Goal: Navigation & Orientation: Find specific page/section

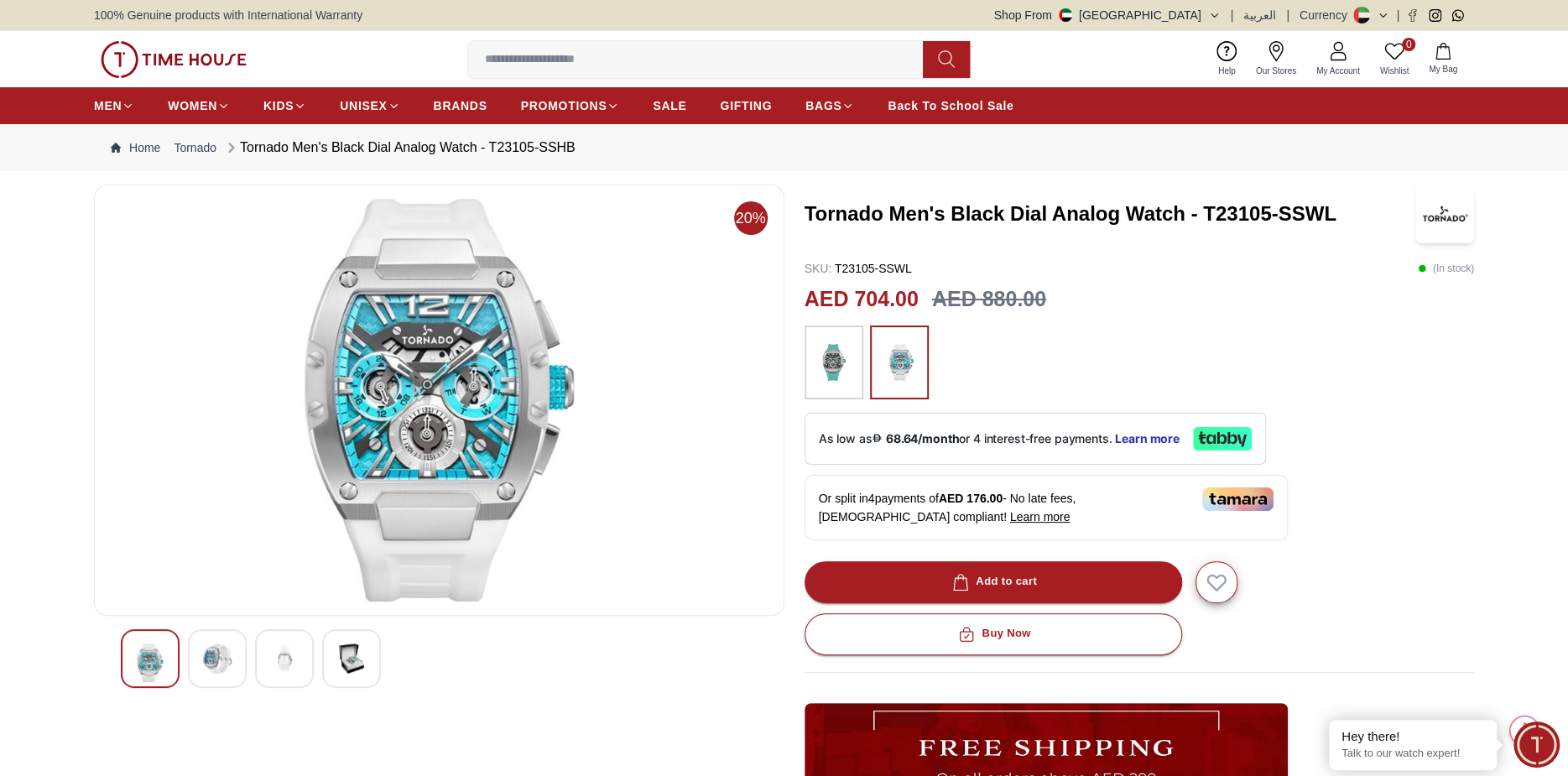
click at [813, 373] on img at bounding box center [834, 362] width 42 height 57
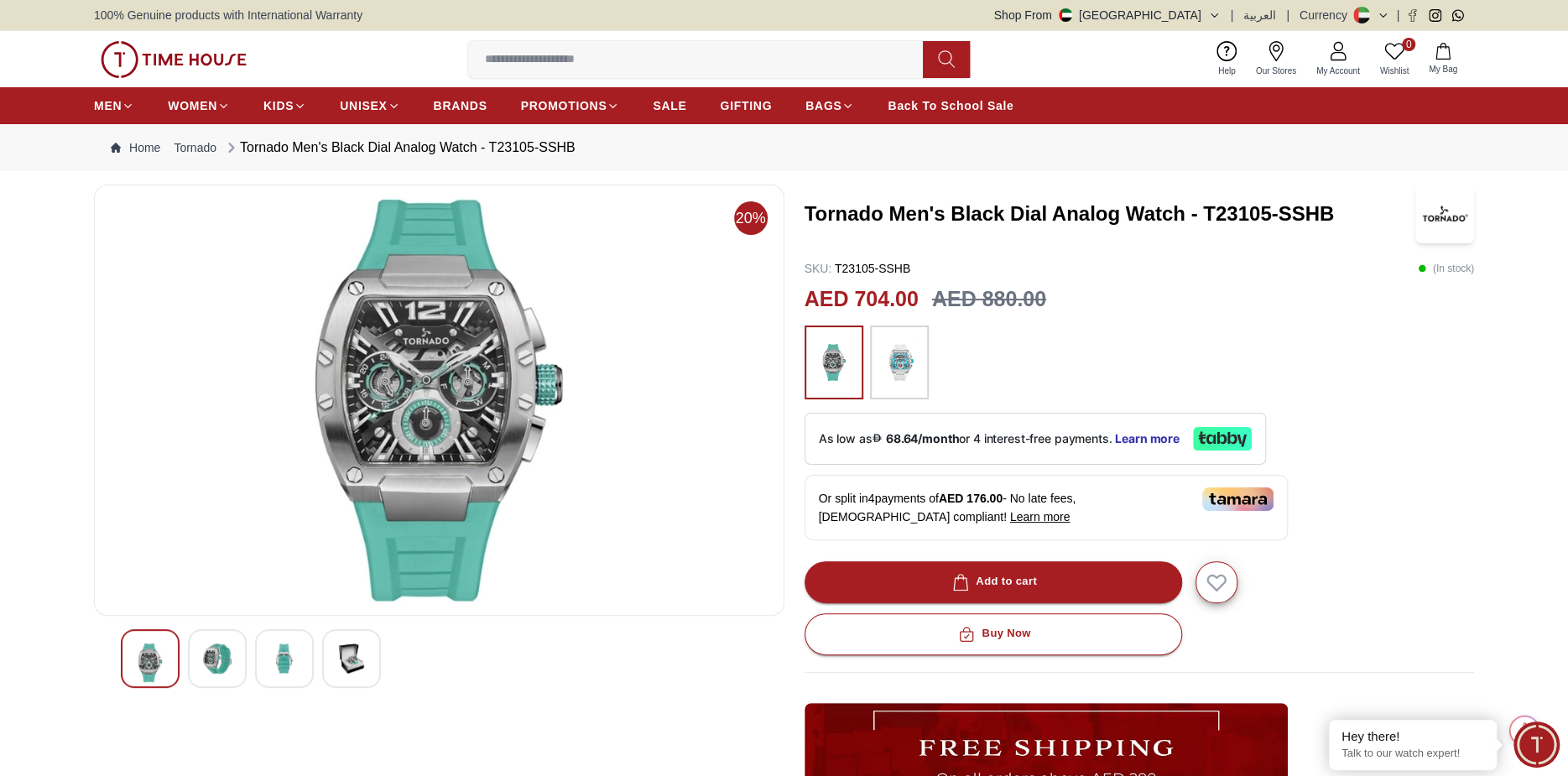
click at [904, 352] on img at bounding box center [899, 362] width 42 height 57
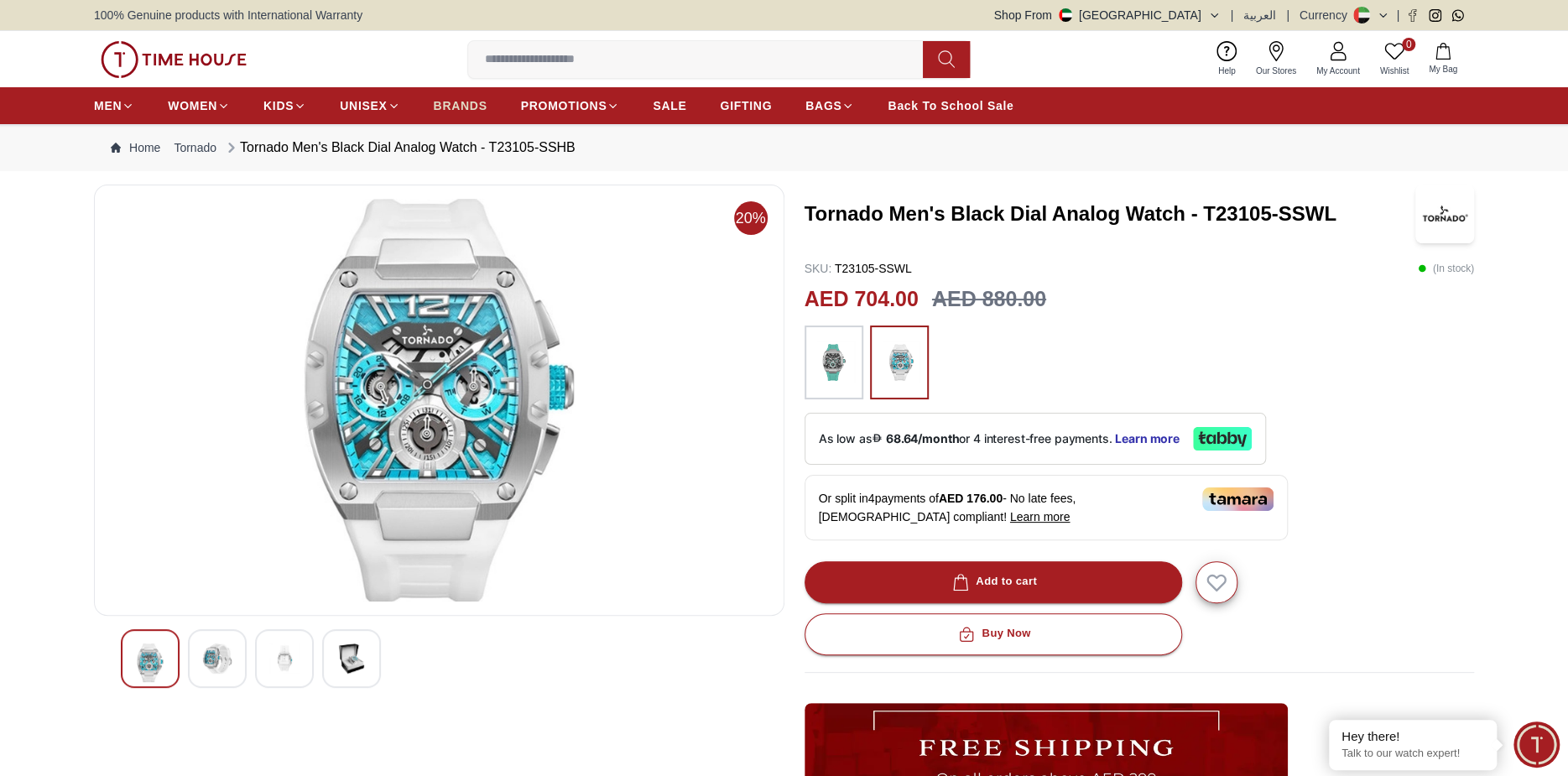
click at [476, 105] on span "BRANDS" at bounding box center [460, 106] width 54 height 17
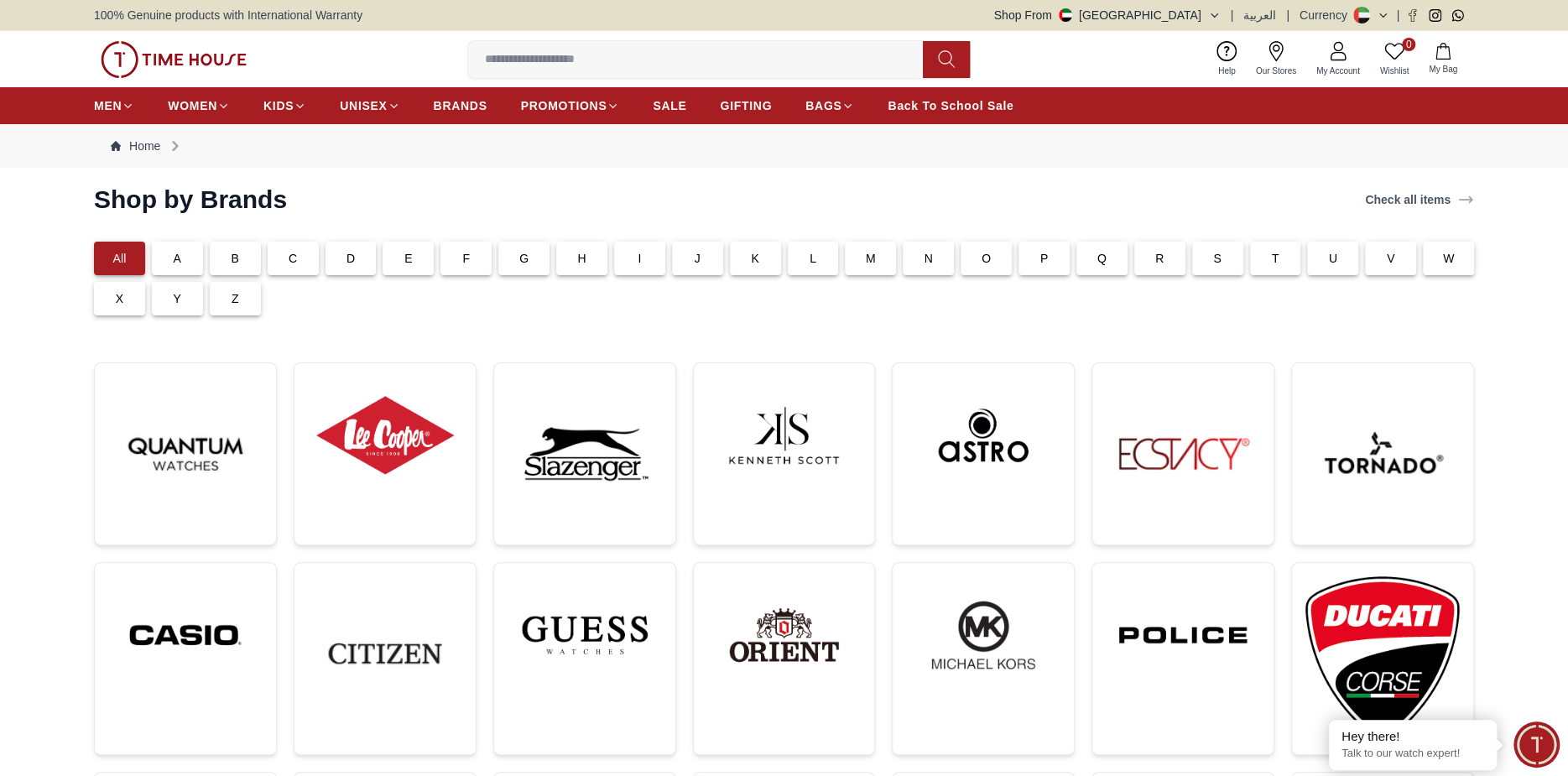
click at [1266, 258] on div "T" at bounding box center [1276, 258] width 52 height 33
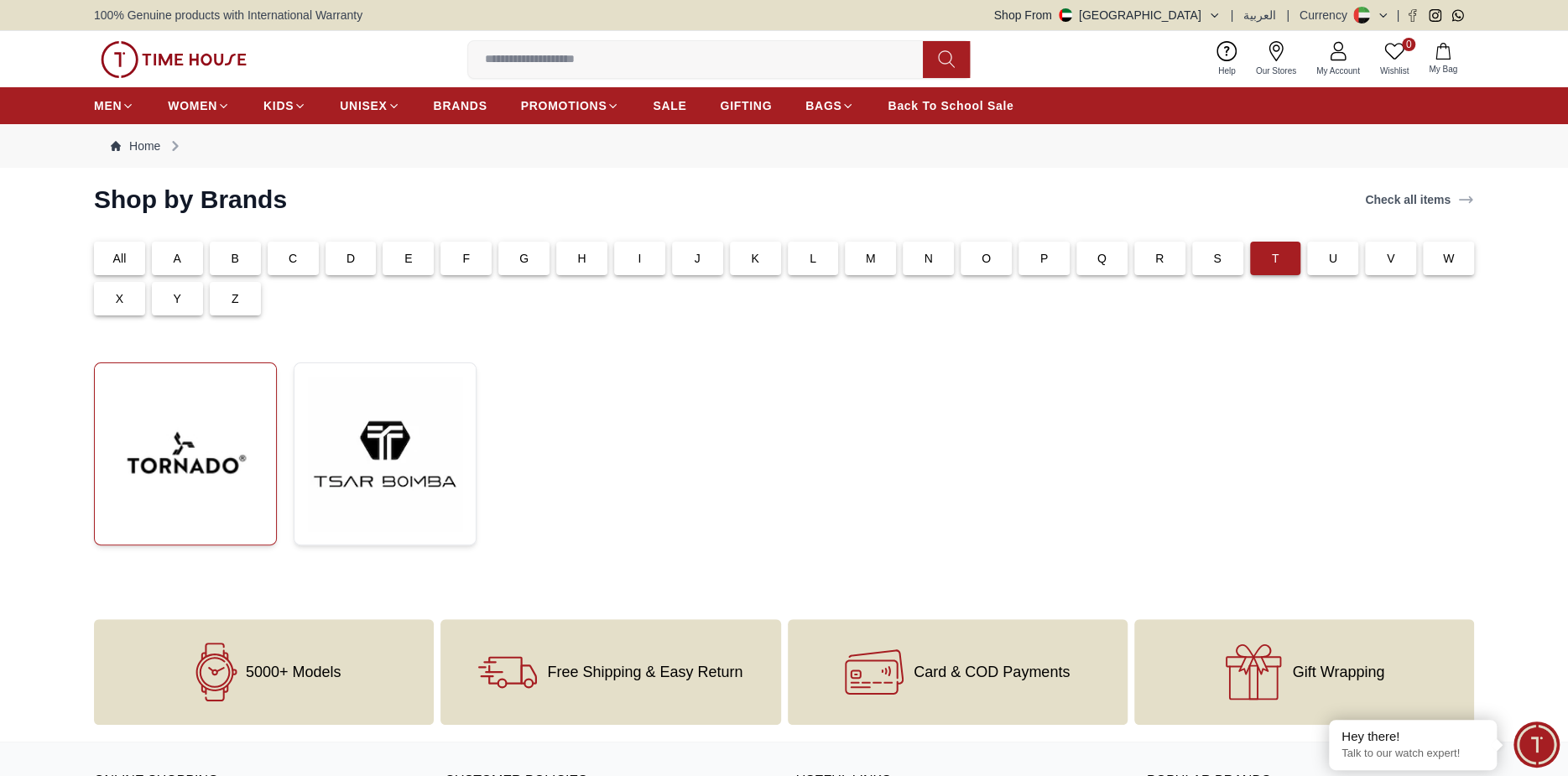
click at [161, 434] on img at bounding box center [185, 454] width 155 height 155
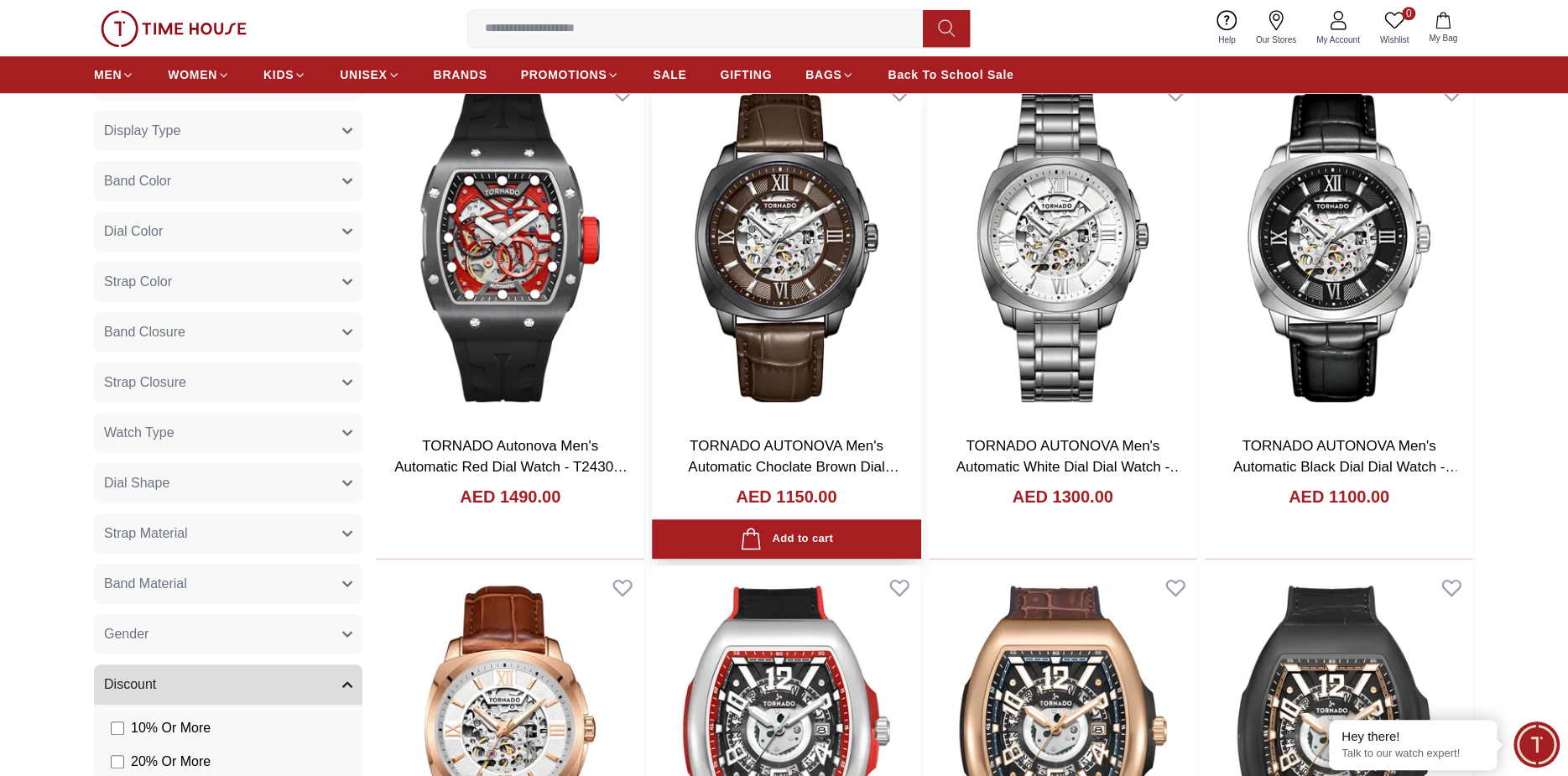
scroll to position [923, 0]
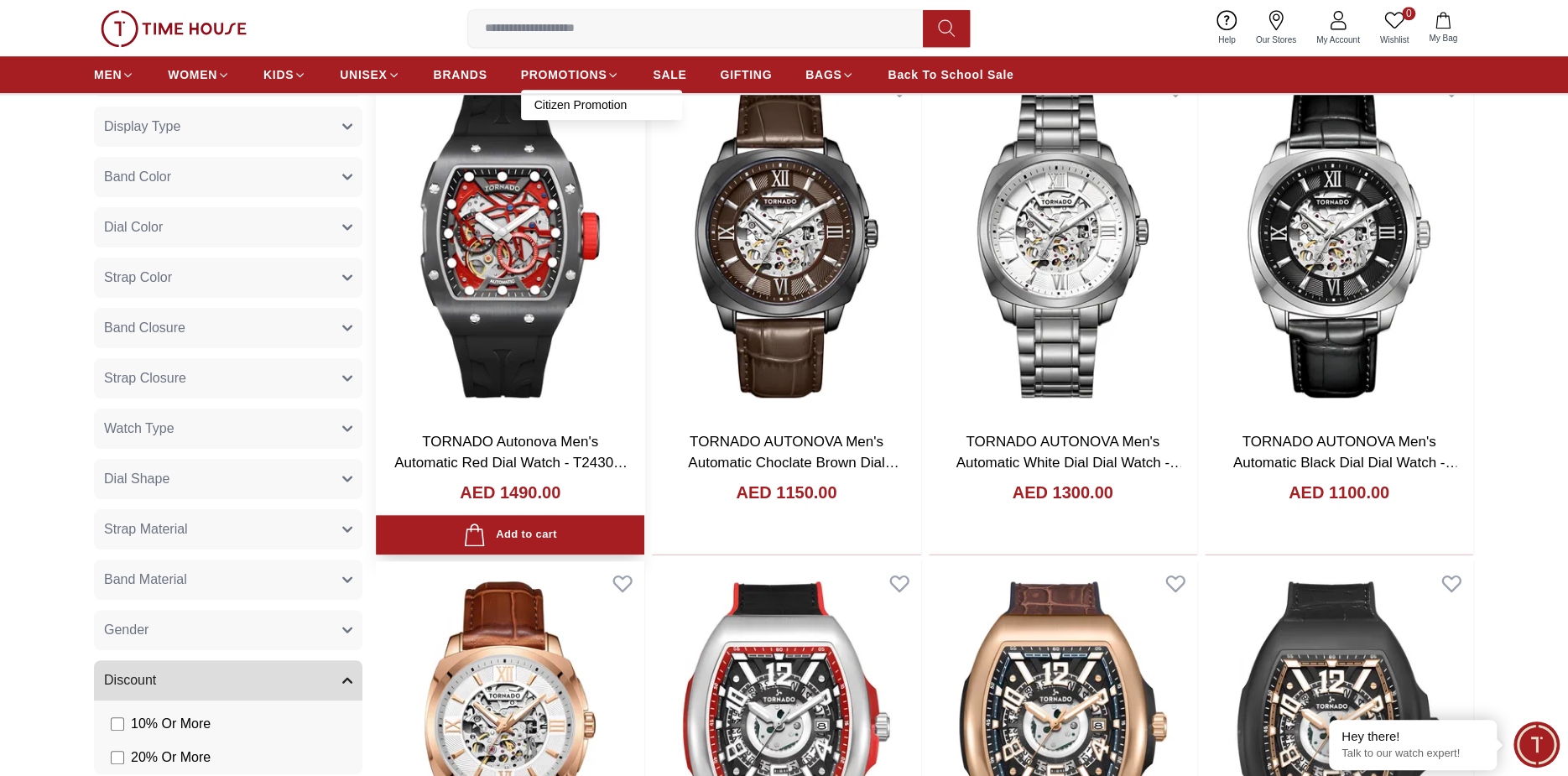
click at [580, 104] on link "Citizen Promotion" at bounding box center [601, 105] width 134 height 17
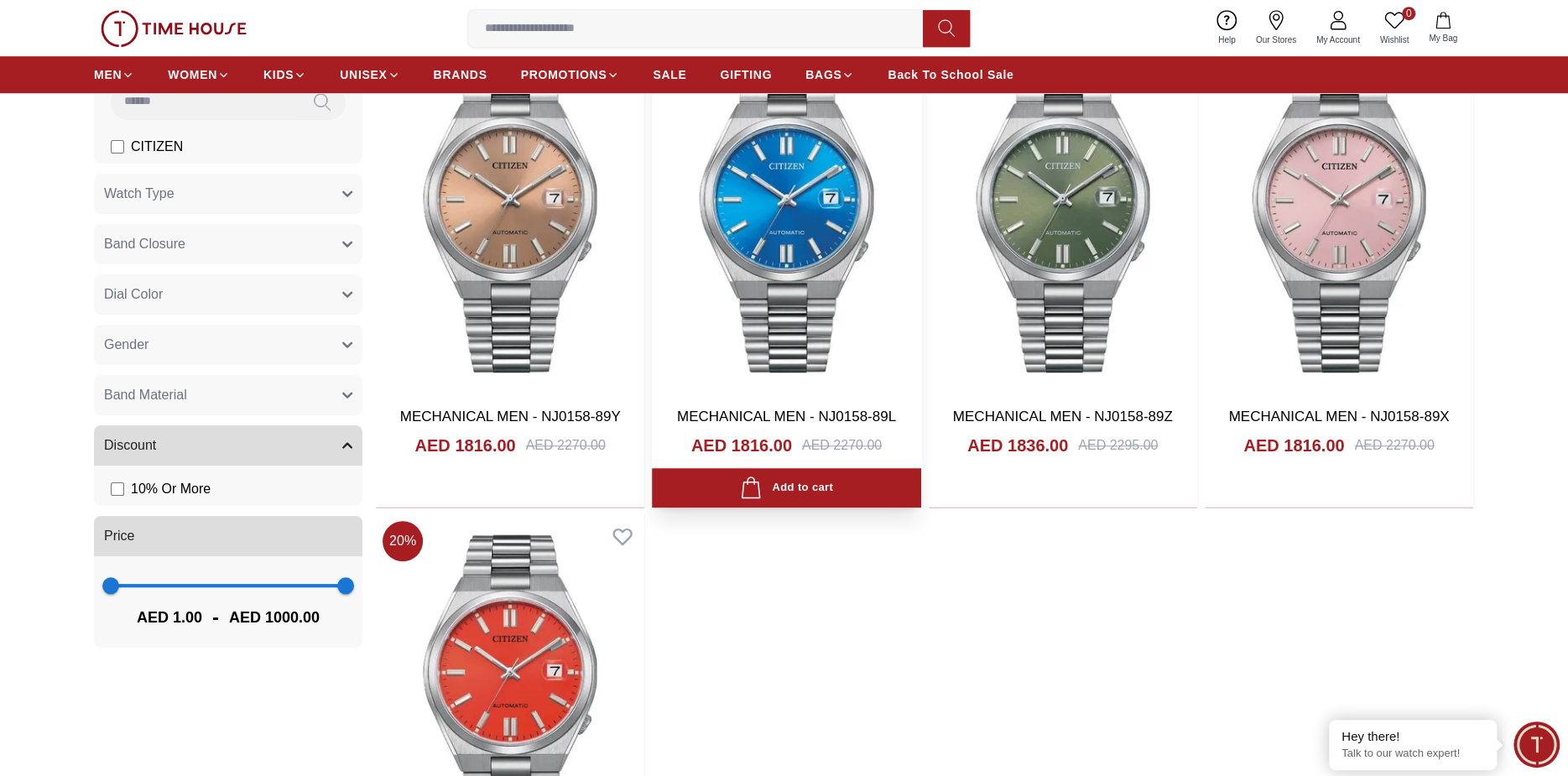
scroll to position [587, 0]
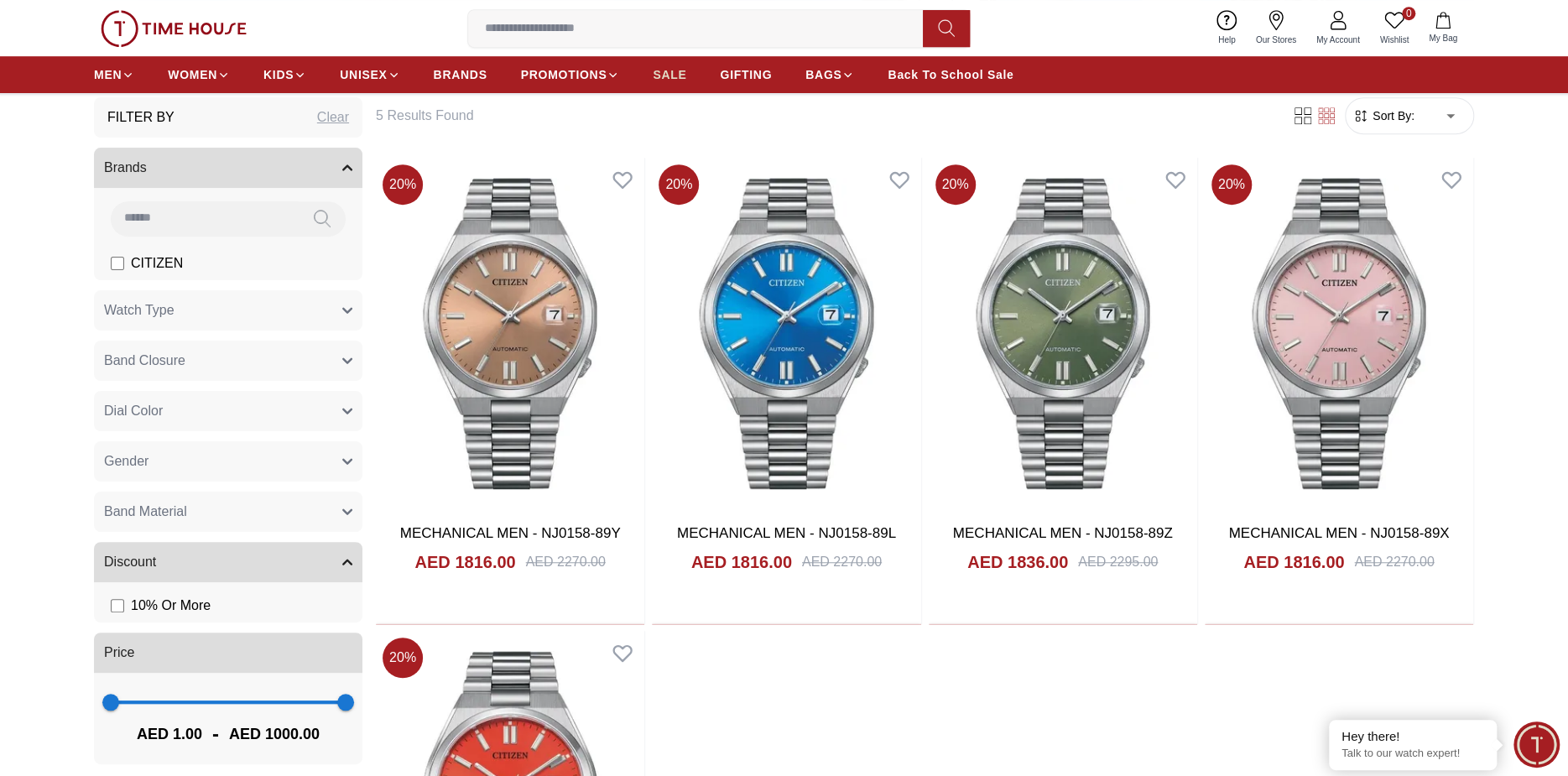
click at [680, 69] on span "SALE" at bounding box center [669, 75] width 33 height 17
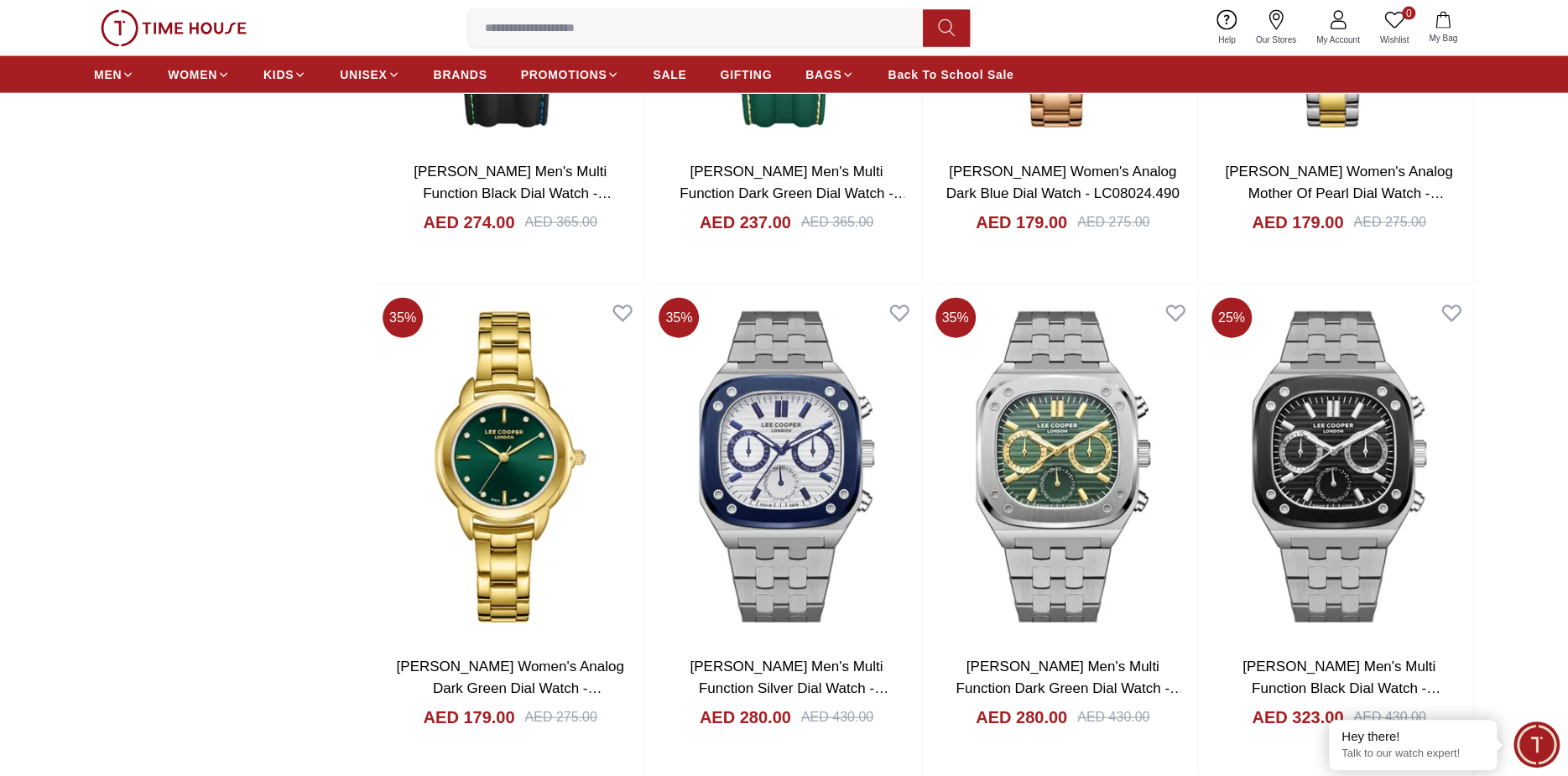
scroll to position [2936, 0]
